Goal: Task Accomplishment & Management: Manage account settings

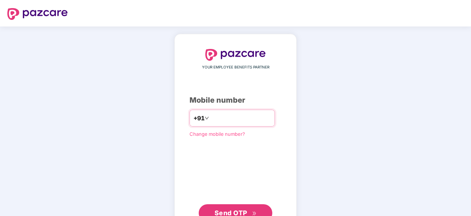
click at [224, 120] on input "number" at bounding box center [240, 118] width 60 height 12
type input "**********"
click at [224, 214] on span "Send OTP" at bounding box center [230, 212] width 33 height 8
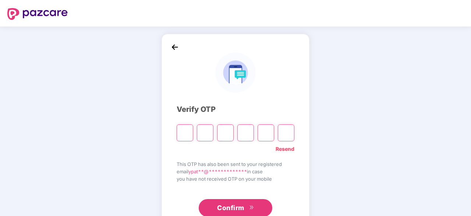
type input "*"
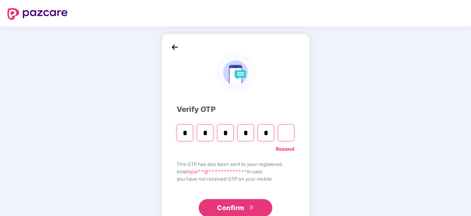
type input "*"
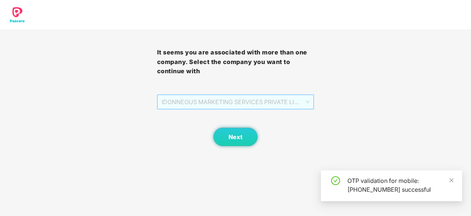
click at [308, 100] on span "IDONNEOUS MARKETING SERVICES PRIVATE LIMITED- Champion - 1004 - EMPLOYEE" at bounding box center [235, 102] width 148 height 14
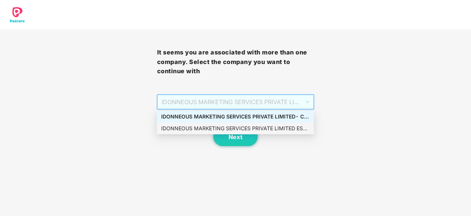
click at [286, 125] on div "IDONNEOUS MARKETING SERVICES PRIVATE LIMITED ESCP - 01004 - ADMIN" at bounding box center [235, 128] width 148 height 8
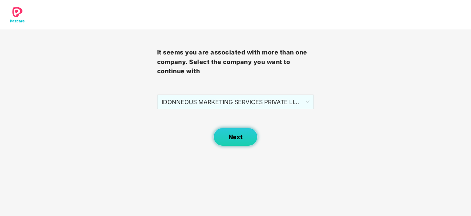
click at [239, 142] on button "Next" at bounding box center [235, 137] width 44 height 18
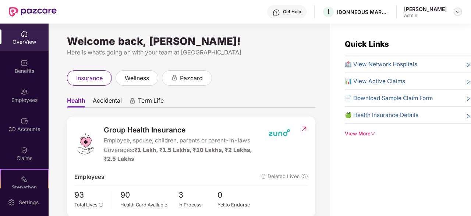
click at [456, 13] on img at bounding box center [458, 12] width 6 height 6
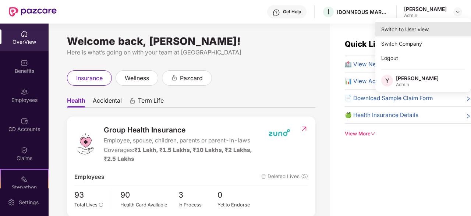
click at [442, 29] on div "Switch to User view" at bounding box center [423, 29] width 96 height 14
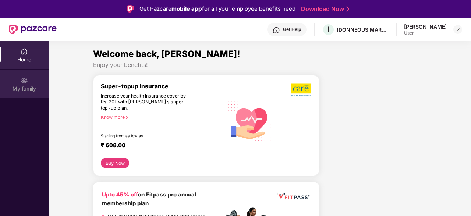
click at [30, 84] on div "My family" at bounding box center [24, 84] width 49 height 28
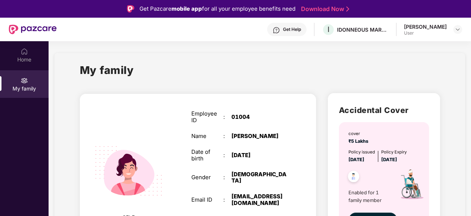
scroll to position [41, 0]
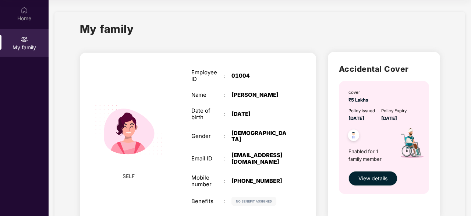
click at [270, 197] on img at bounding box center [253, 201] width 45 height 9
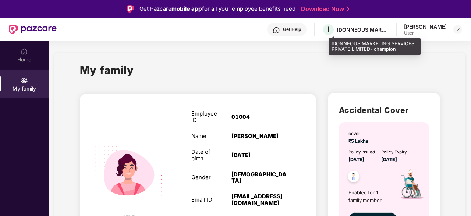
click at [370, 32] on div "IDONNEOUS MARKETING SERVICES PRIVATE LIMITED- champion" at bounding box center [362, 29] width 51 height 7
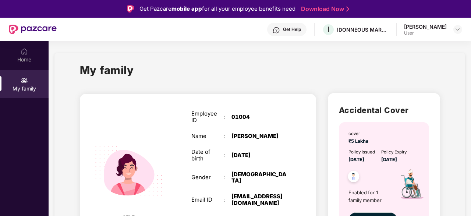
click at [424, 25] on div "[PERSON_NAME]" at bounding box center [425, 26] width 43 height 7
click at [295, 32] on div "Get Help" at bounding box center [292, 29] width 18 height 6
click at [317, 11] on link "Download Now" at bounding box center [324, 9] width 46 height 8
